Goal: Register for event/course: Sign up to attend an event or enroll in a course

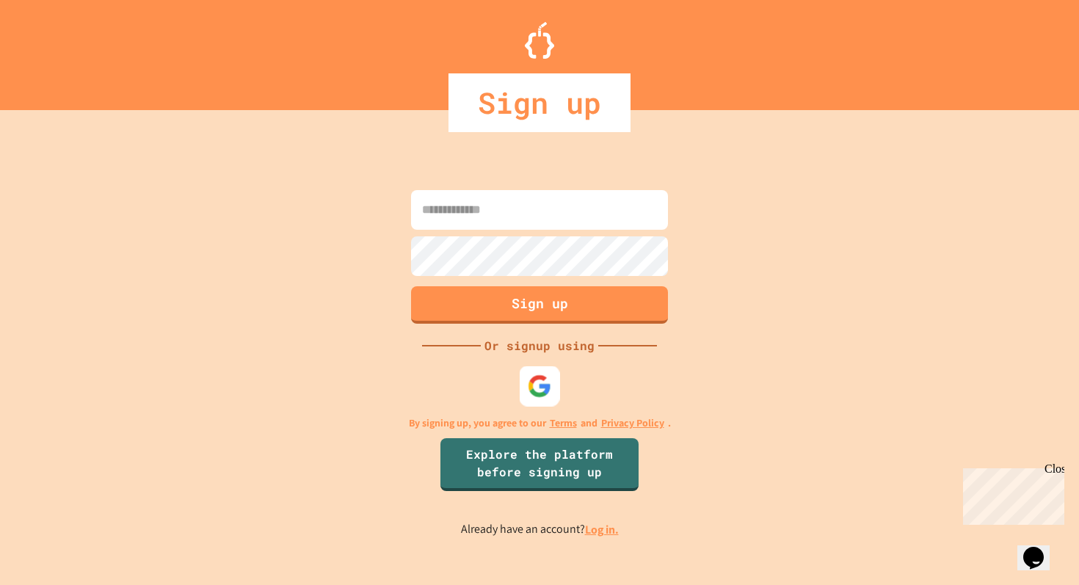
click at [545, 390] on img at bounding box center [540, 386] width 24 height 24
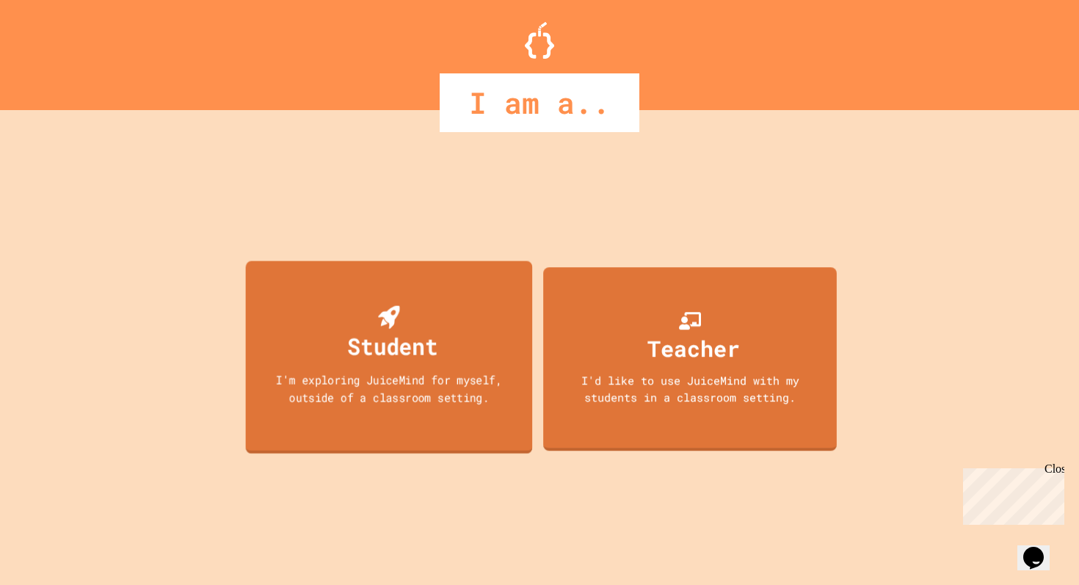
click at [489, 360] on div "Student I'm exploring JuiceMind for myself, outside of a classroom setting." at bounding box center [389, 357] width 287 height 193
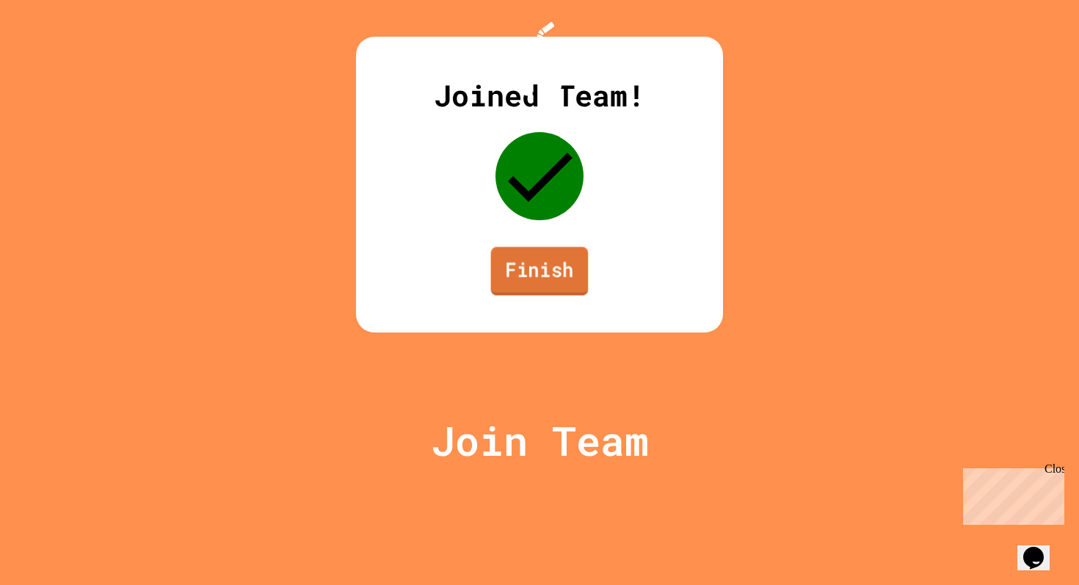
click at [564, 295] on link "Finish" at bounding box center [540, 271] width 98 height 48
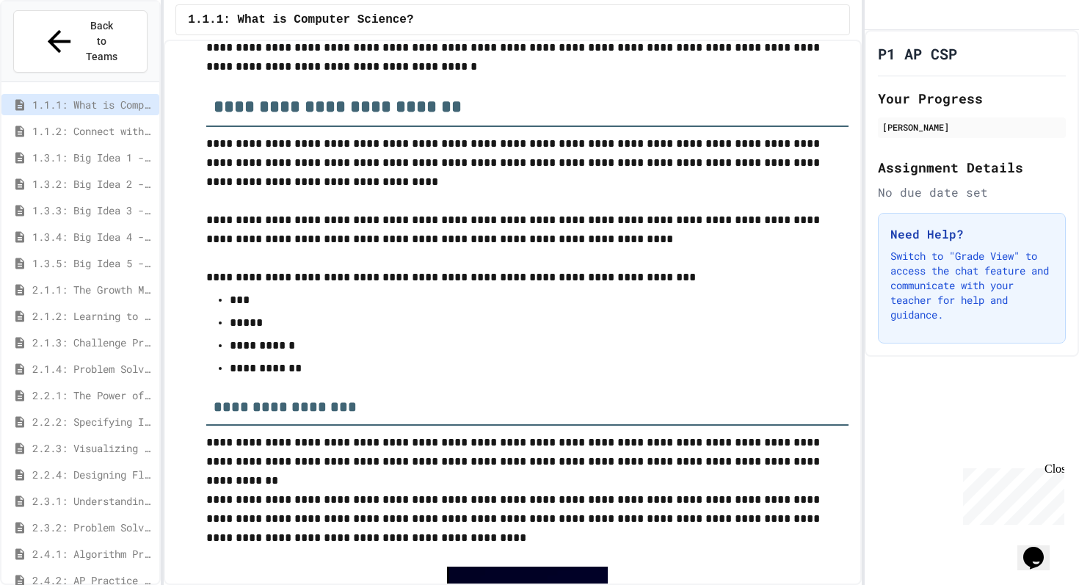
scroll to position [102, 0]
